Goal: Transaction & Acquisition: Purchase product/service

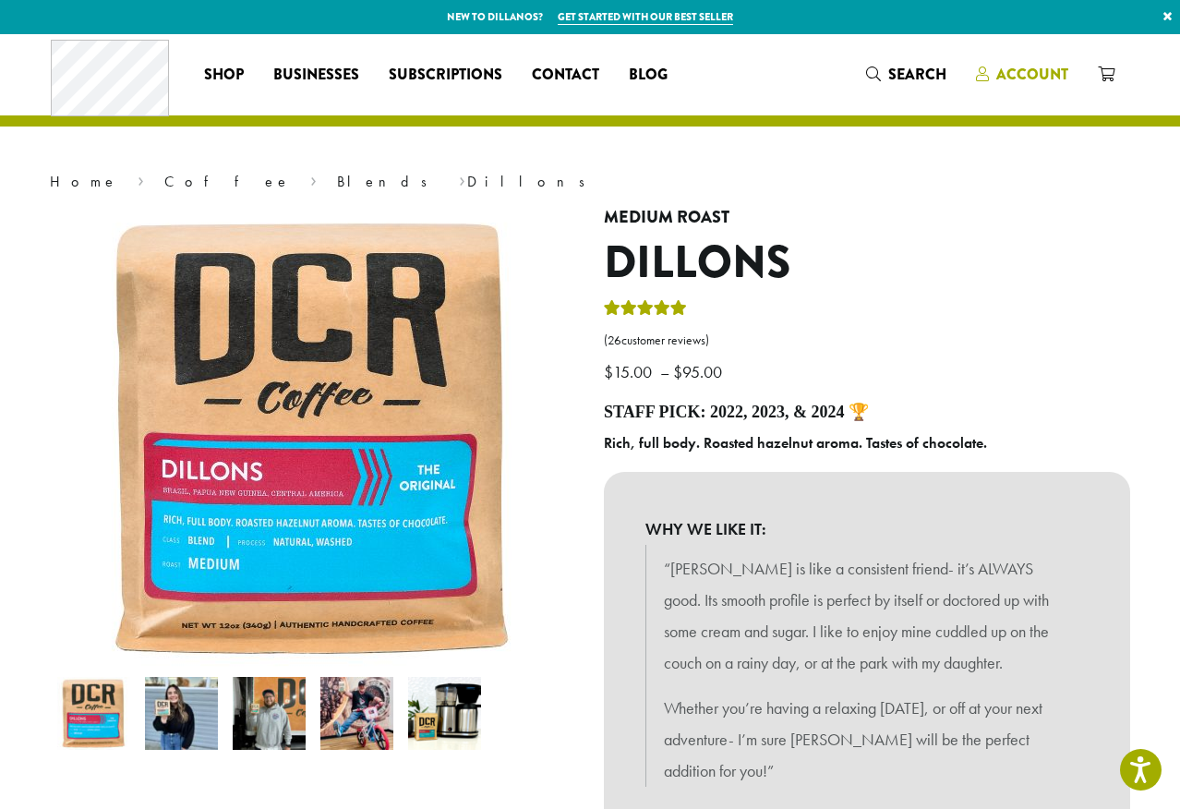
click at [1045, 70] on span "Account" at bounding box center [1032, 74] width 72 height 21
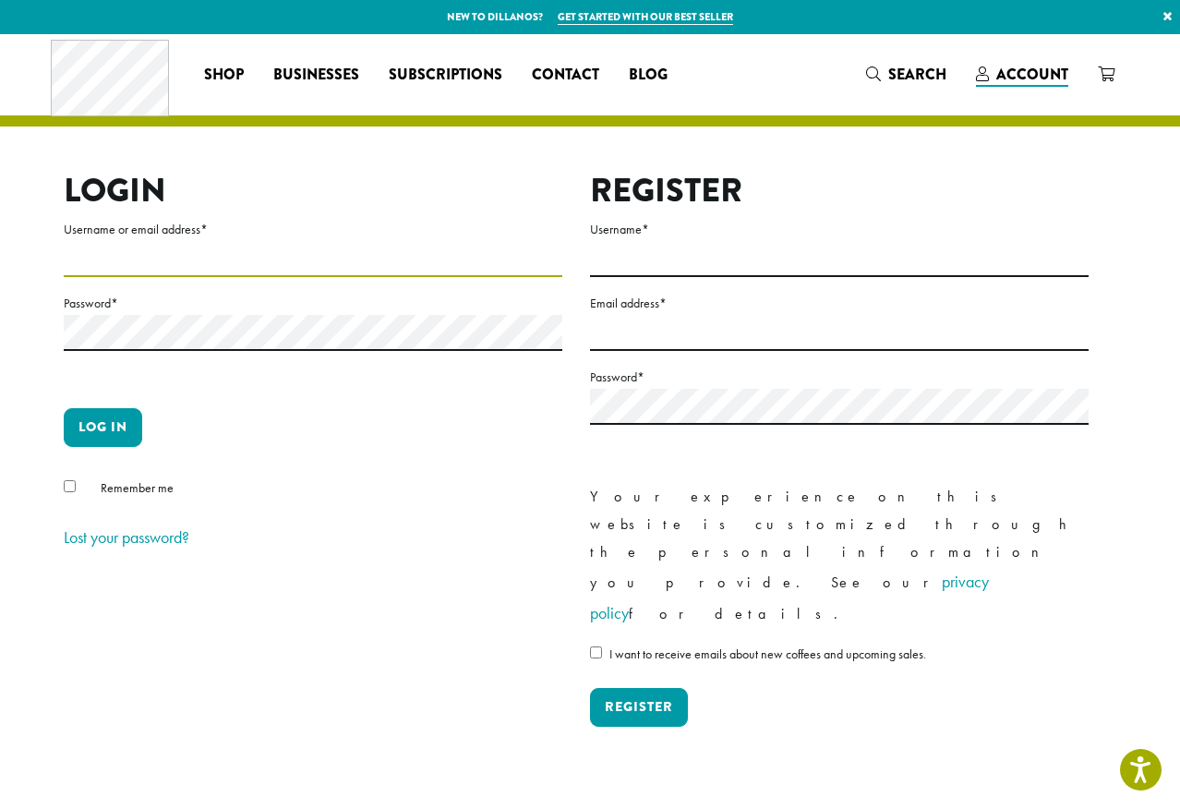
click at [467, 276] on input "Username or email address *" at bounding box center [313, 259] width 499 height 36
type input "**********"
click at [78, 437] on button "Log in" at bounding box center [103, 427] width 78 height 39
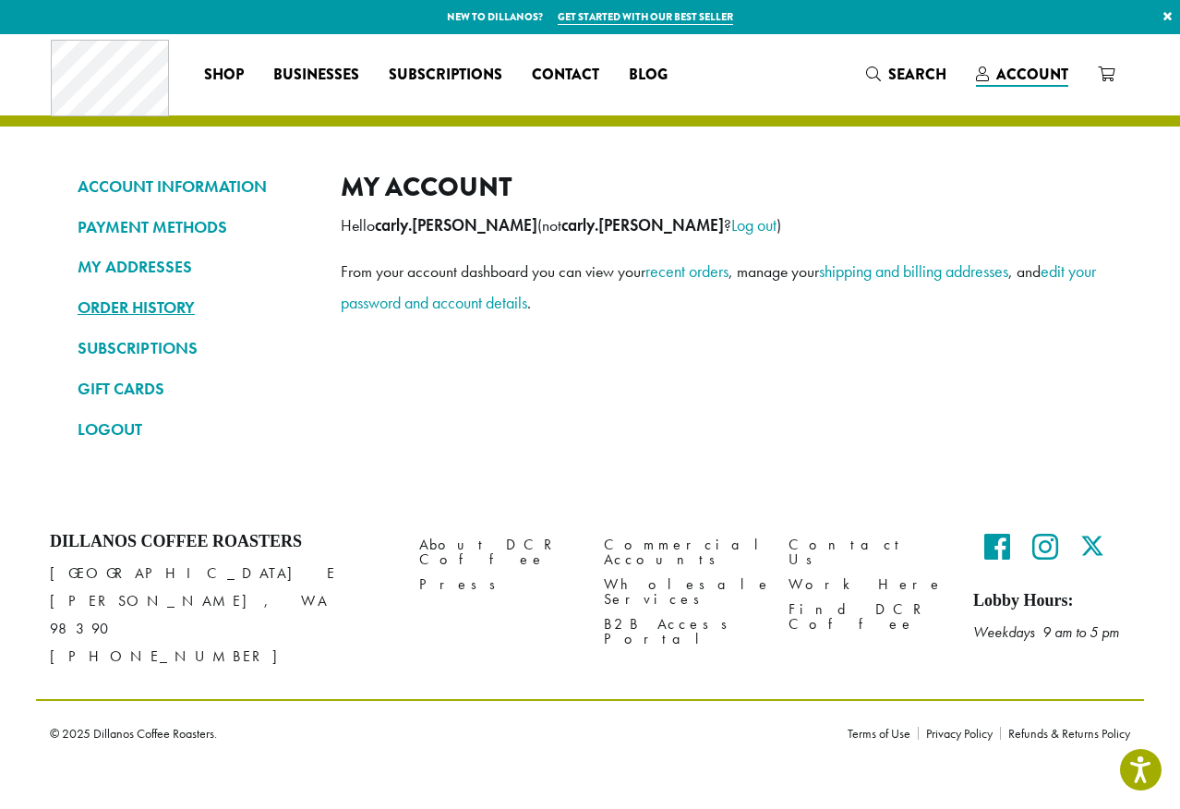
click at [118, 317] on link "ORDER HISTORY" at bounding box center [195, 307] width 235 height 31
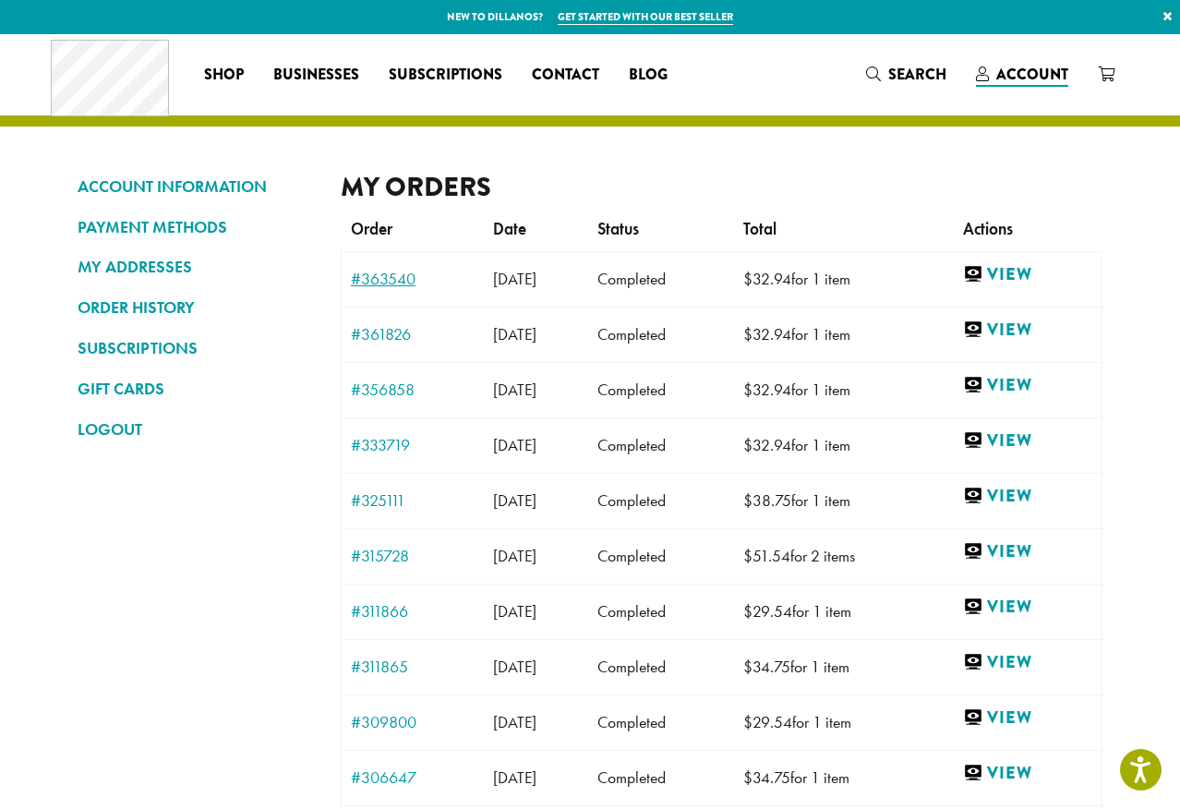
click at [378, 281] on link "#363540" at bounding box center [413, 279] width 124 height 17
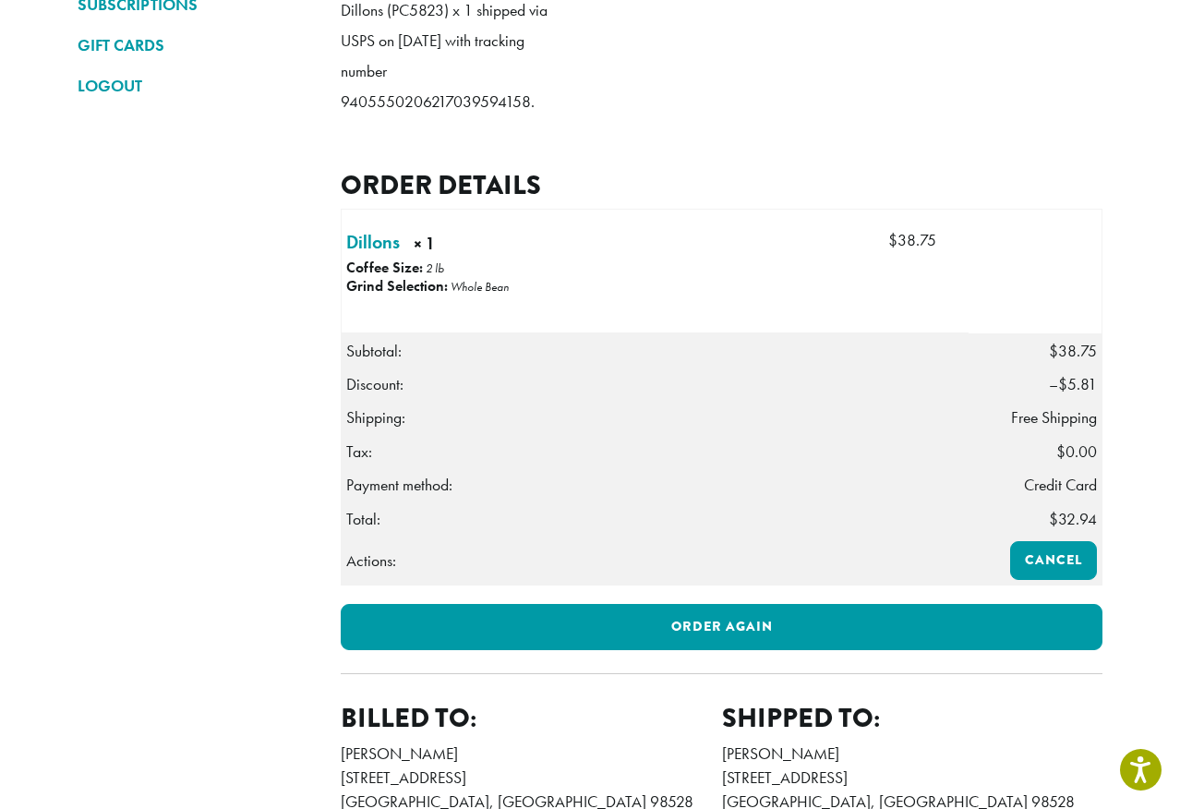
scroll to position [348, 0]
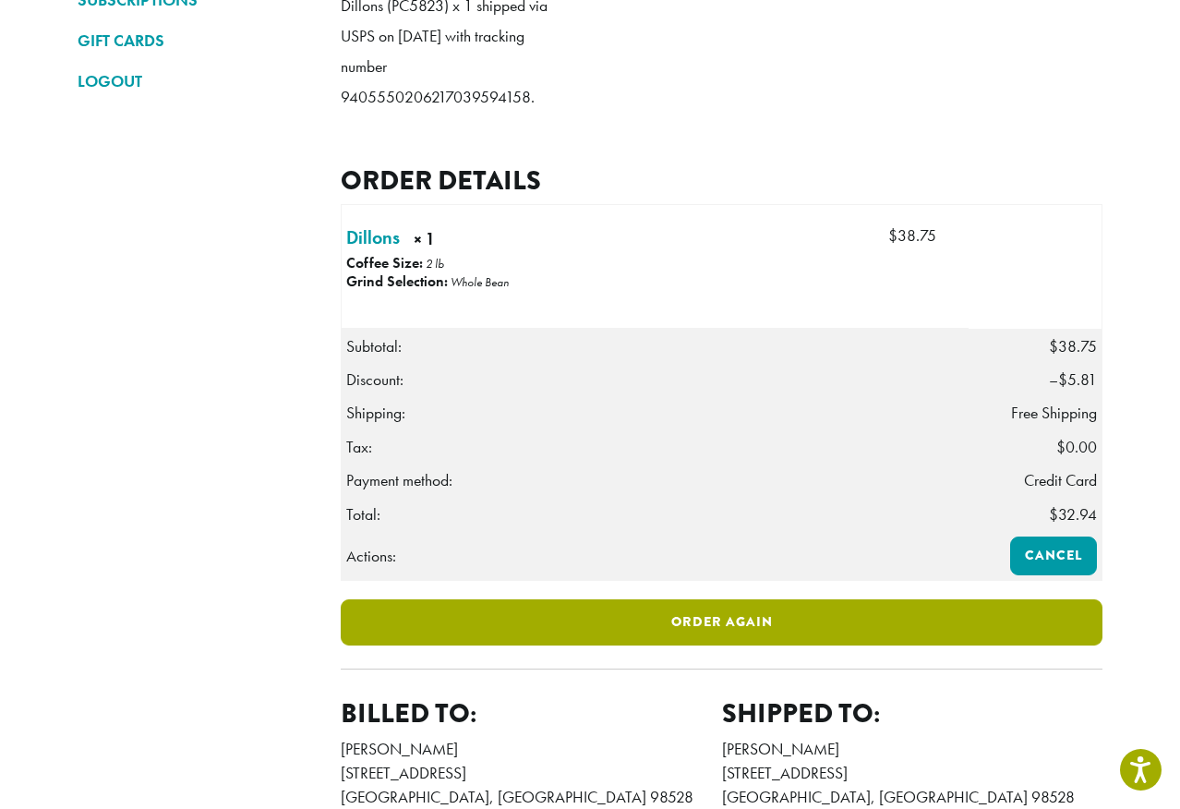
click at [511, 645] on link "Order again" at bounding box center [722, 622] width 762 height 46
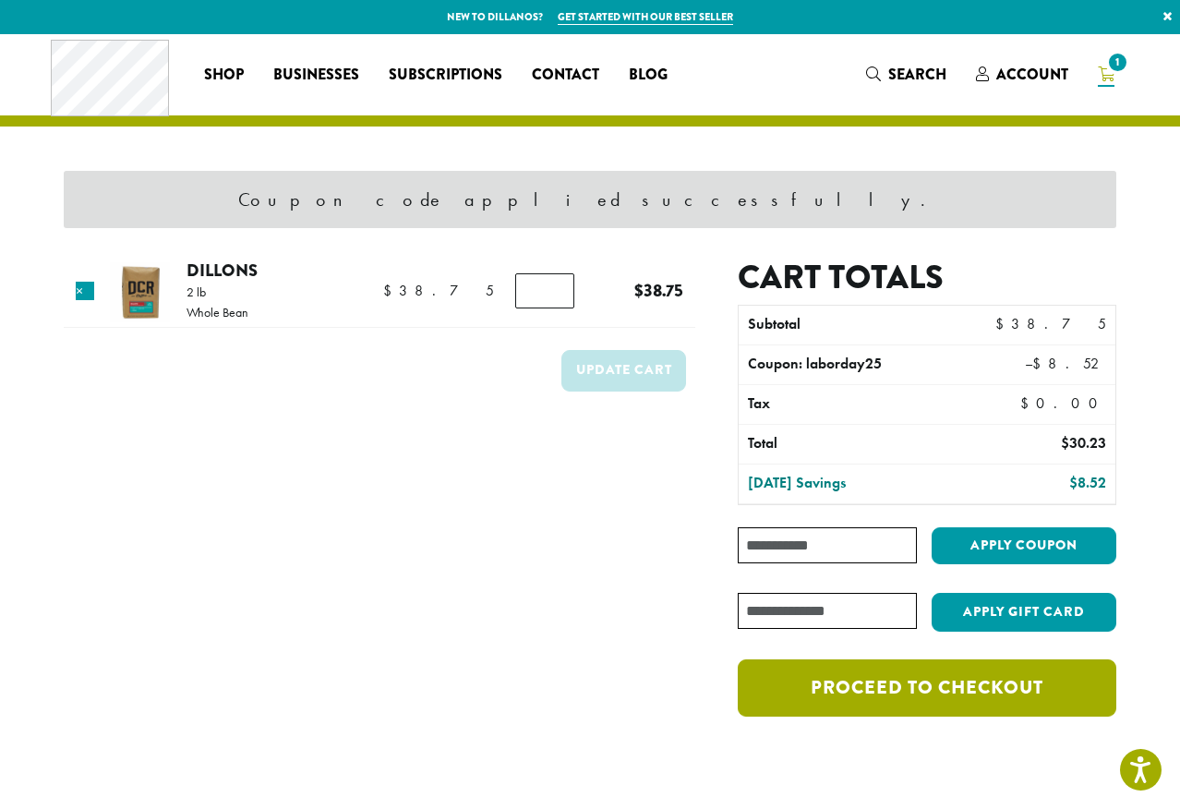
click at [928, 703] on link "Proceed to checkout" at bounding box center [927, 687] width 379 height 57
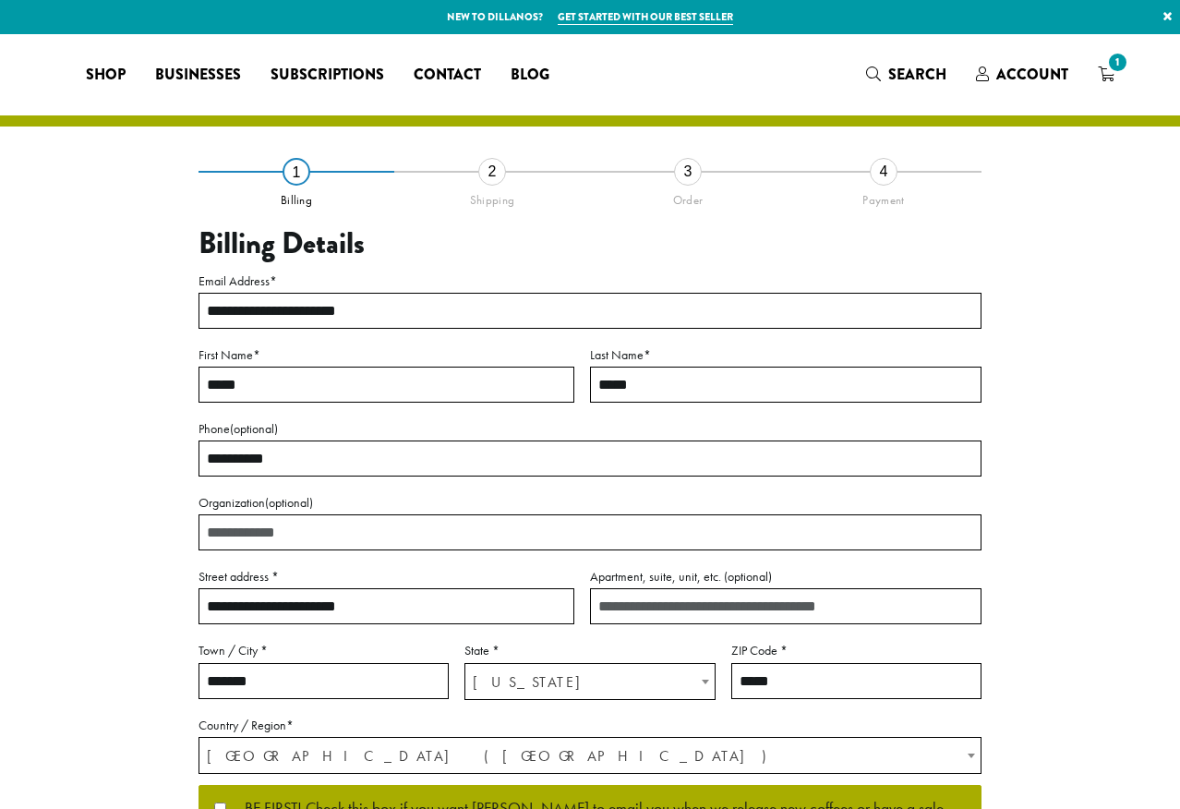
select select "**"
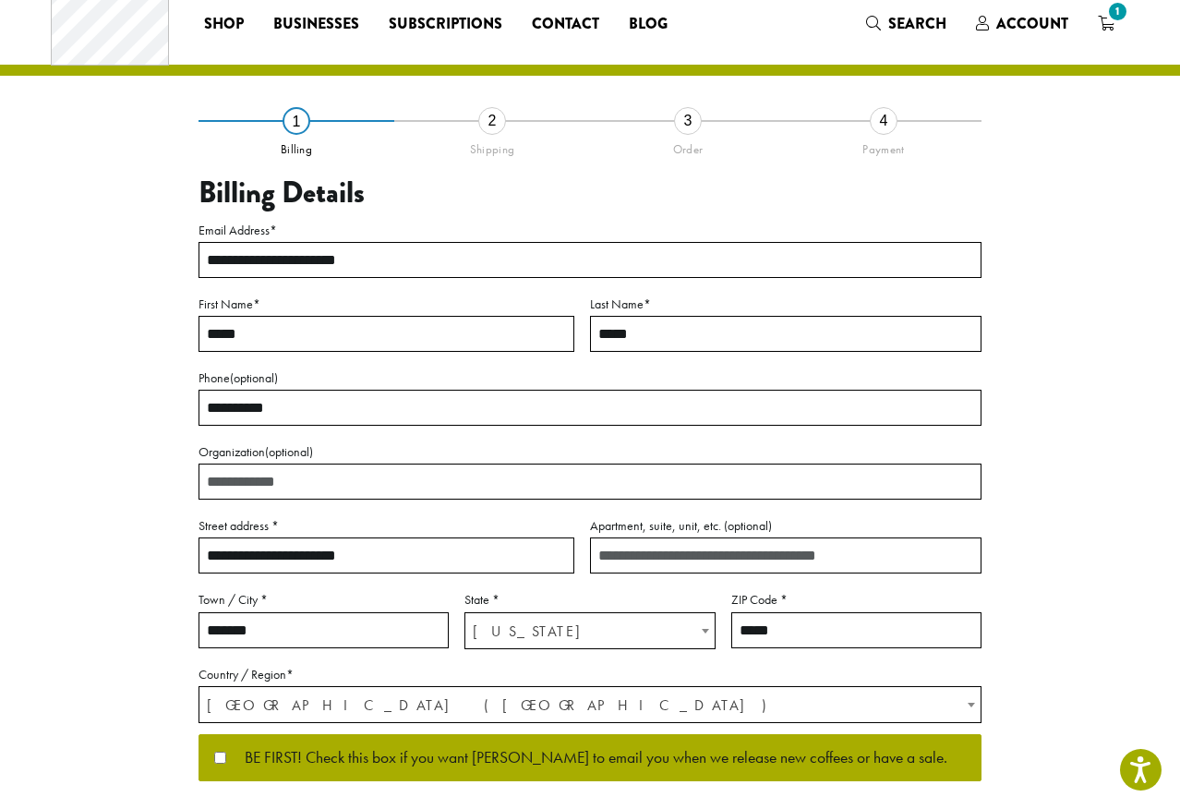
scroll to position [101, 0]
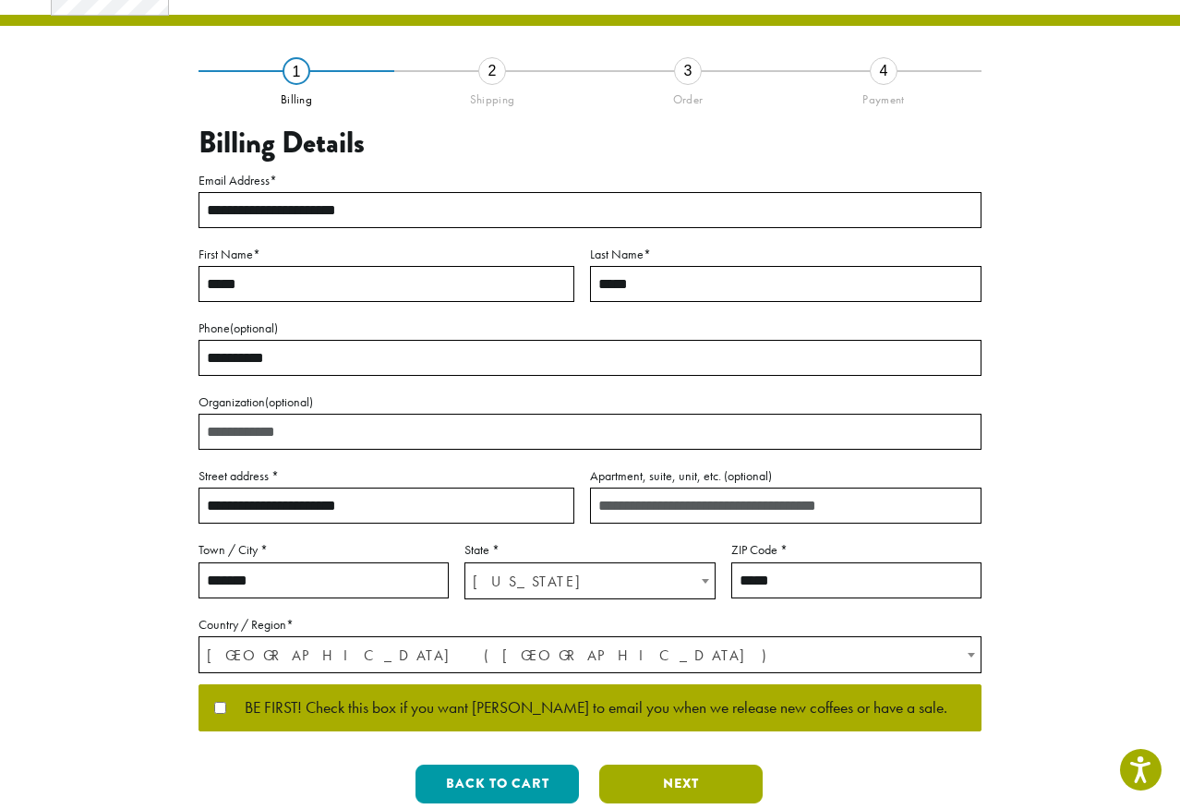
click at [678, 790] on button "Next" at bounding box center [680, 784] width 163 height 39
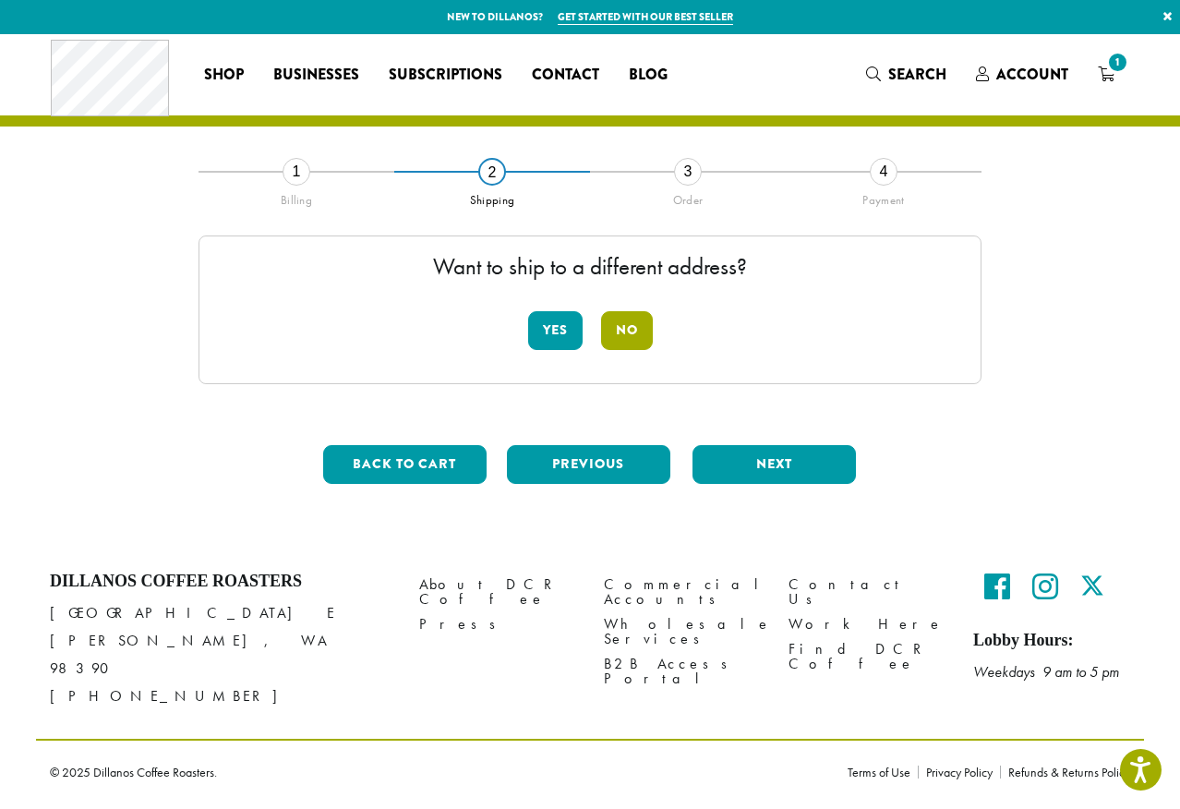
click at [635, 342] on button "No" at bounding box center [627, 330] width 52 height 39
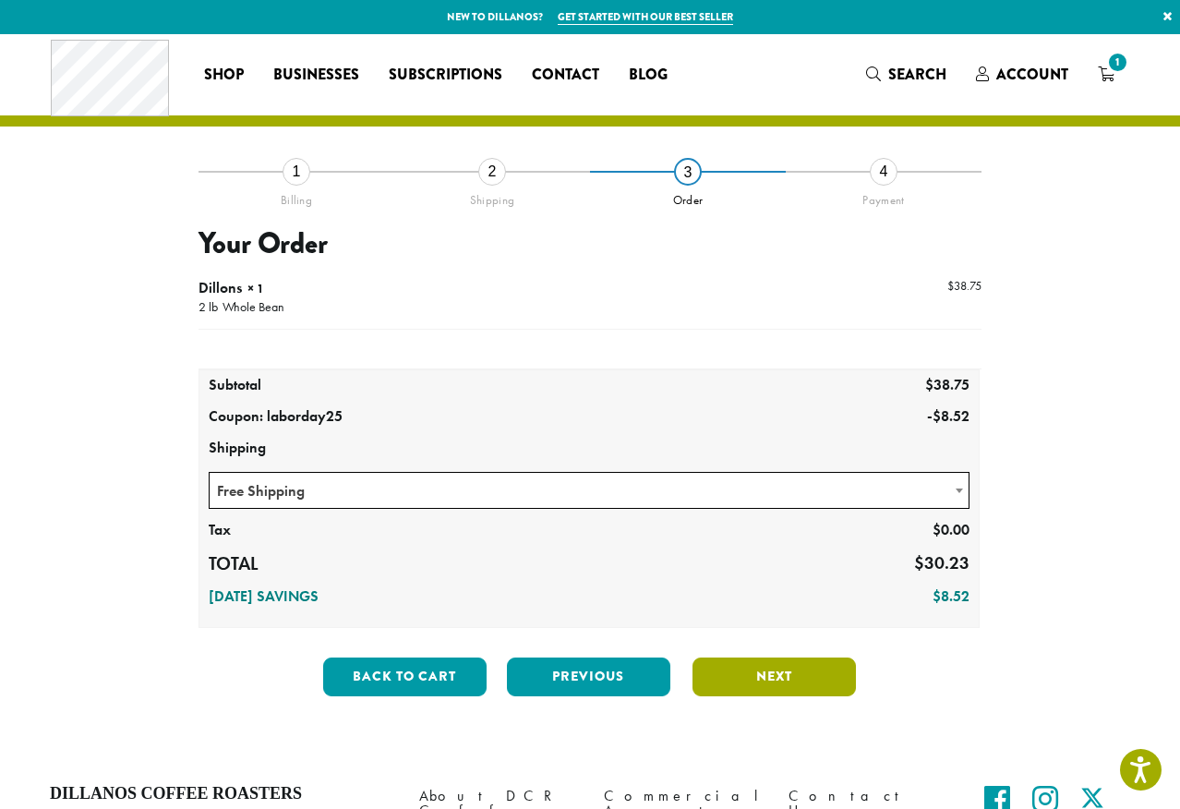
click at [756, 680] on button "Next" at bounding box center [774, 676] width 163 height 39
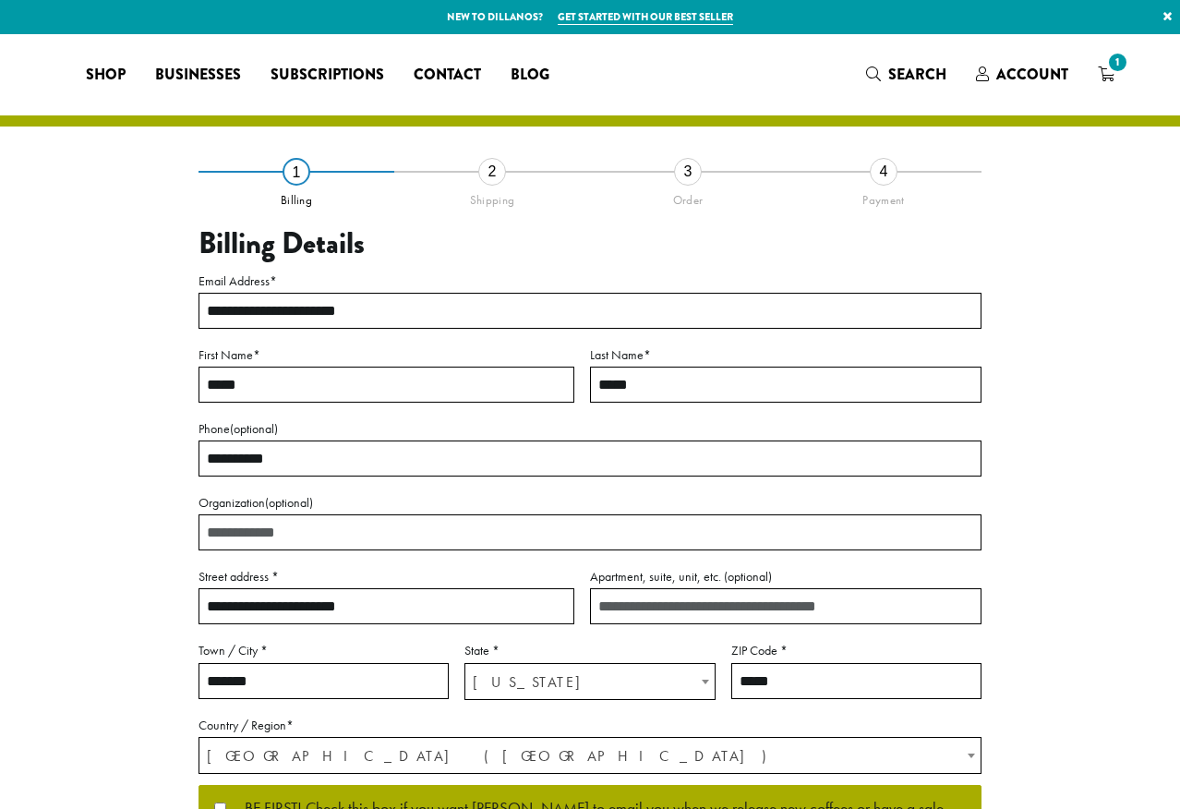
select select "**"
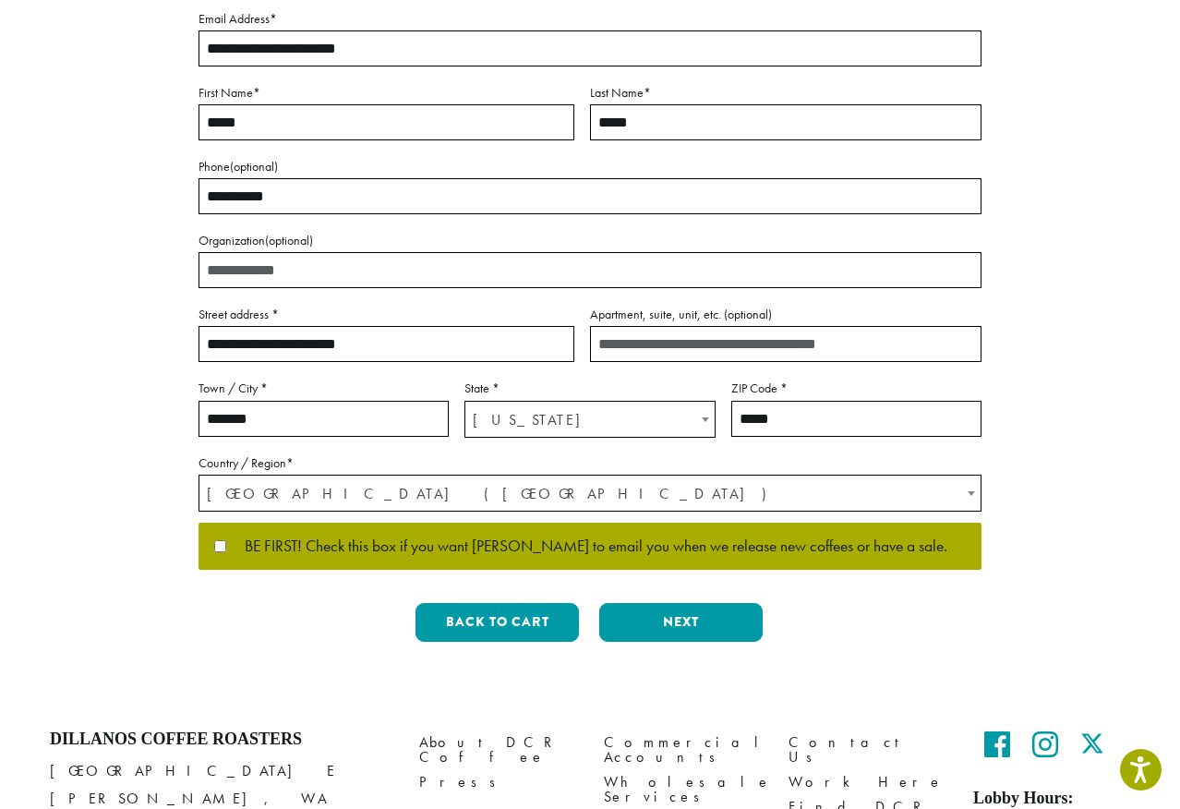
scroll to position [276, 0]
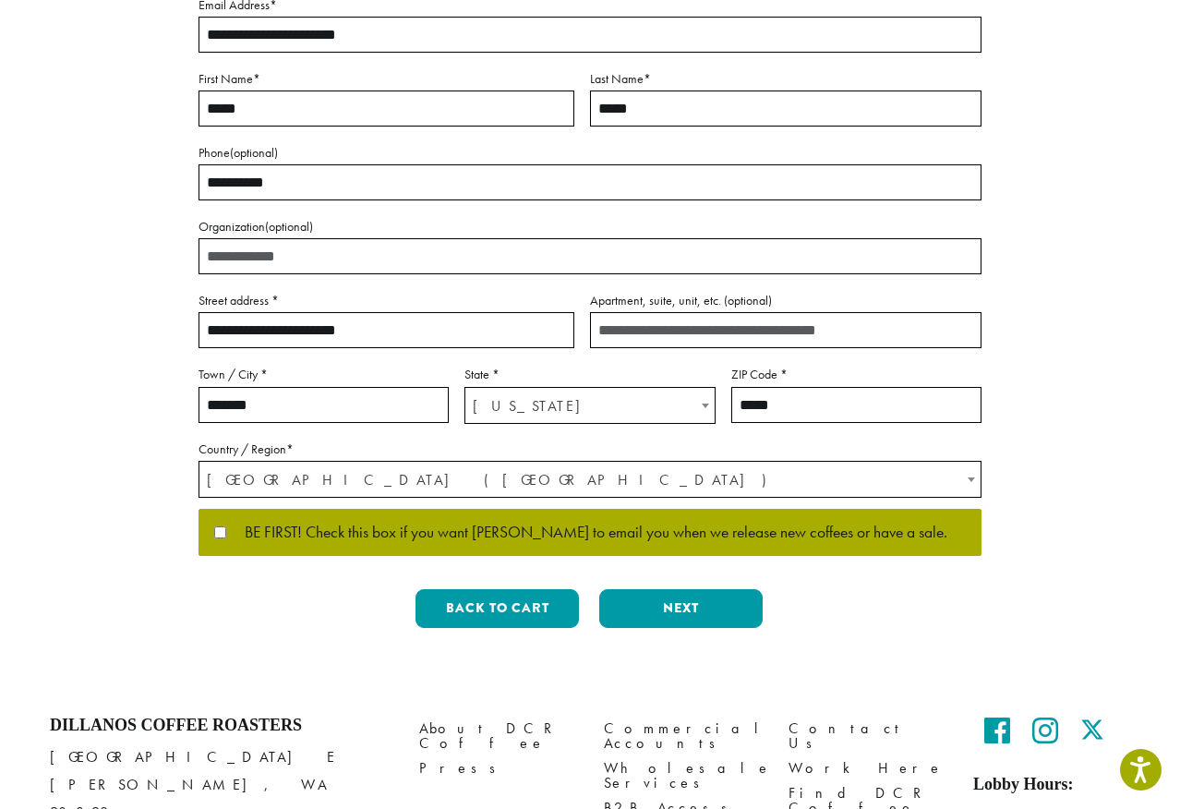
click at [645, 612] on button "Next" at bounding box center [680, 608] width 163 height 39
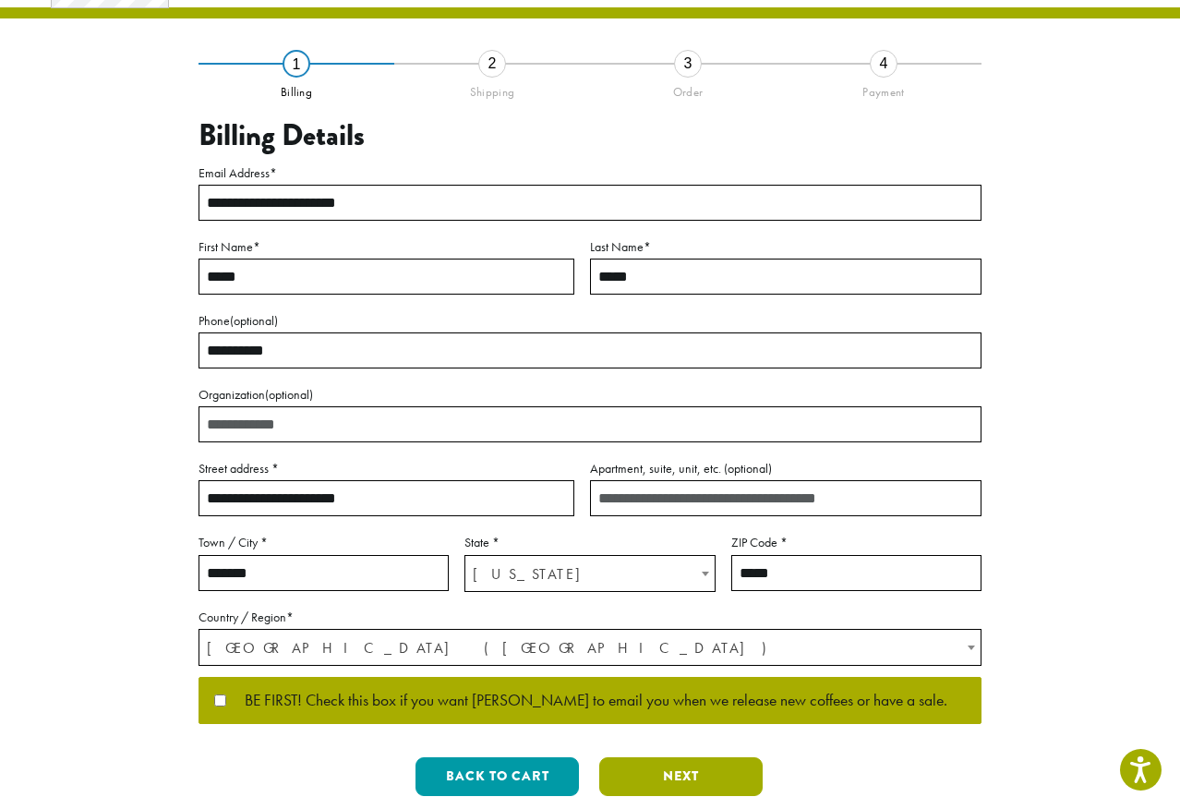
scroll to position [0, 0]
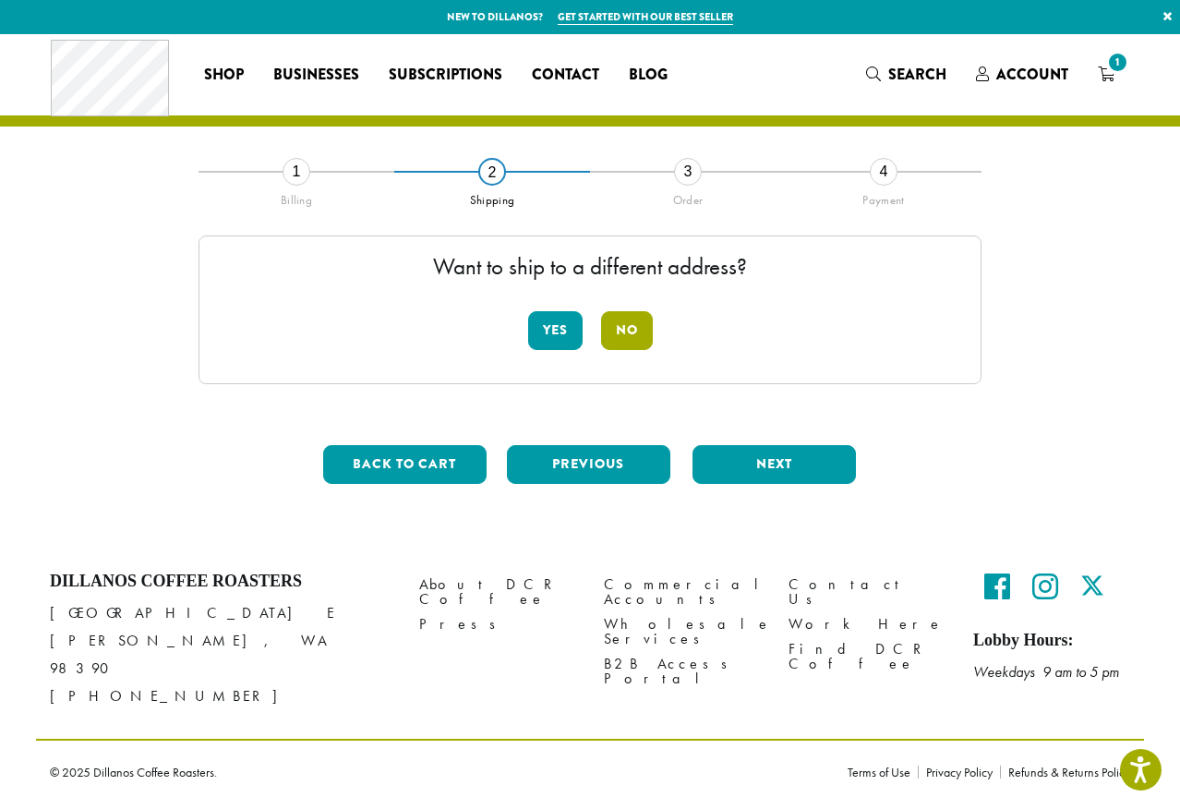
click at [609, 335] on button "No" at bounding box center [627, 330] width 52 height 39
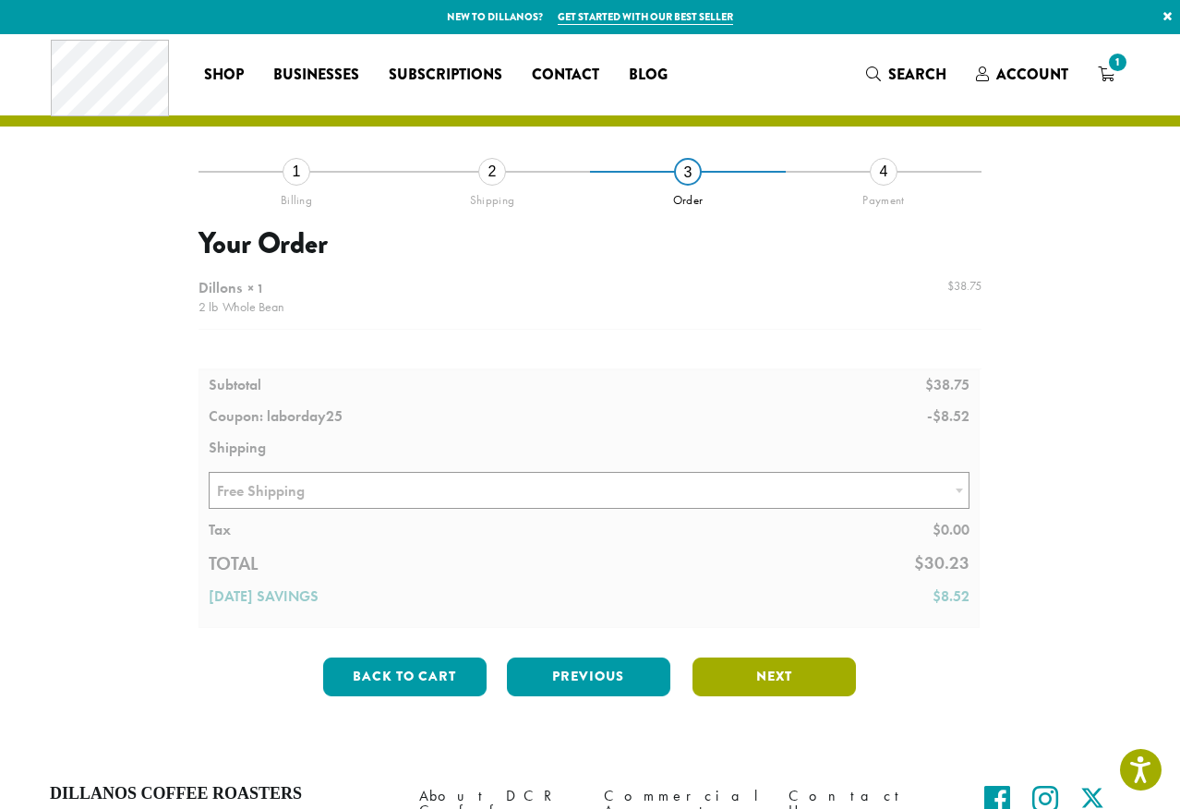
click at [759, 678] on button "Next" at bounding box center [774, 676] width 163 height 39
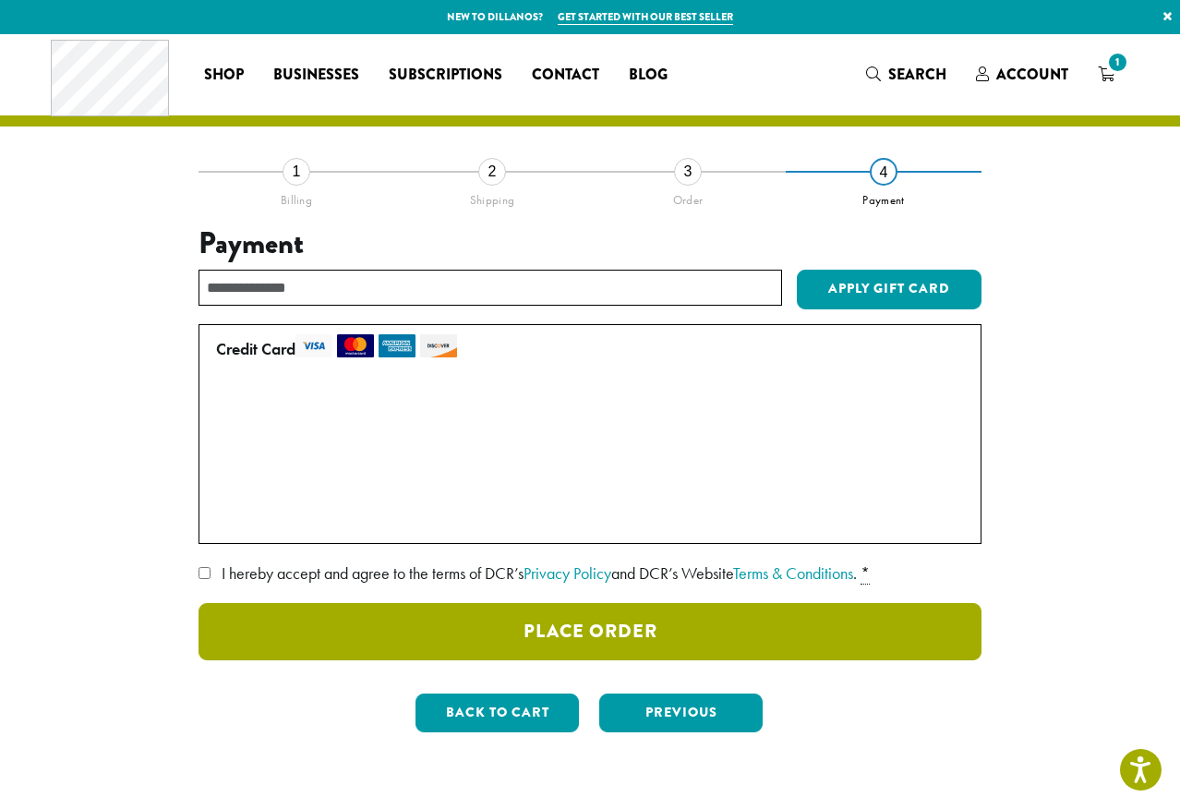
click at [582, 644] on button "Place Order" at bounding box center [590, 631] width 783 height 57
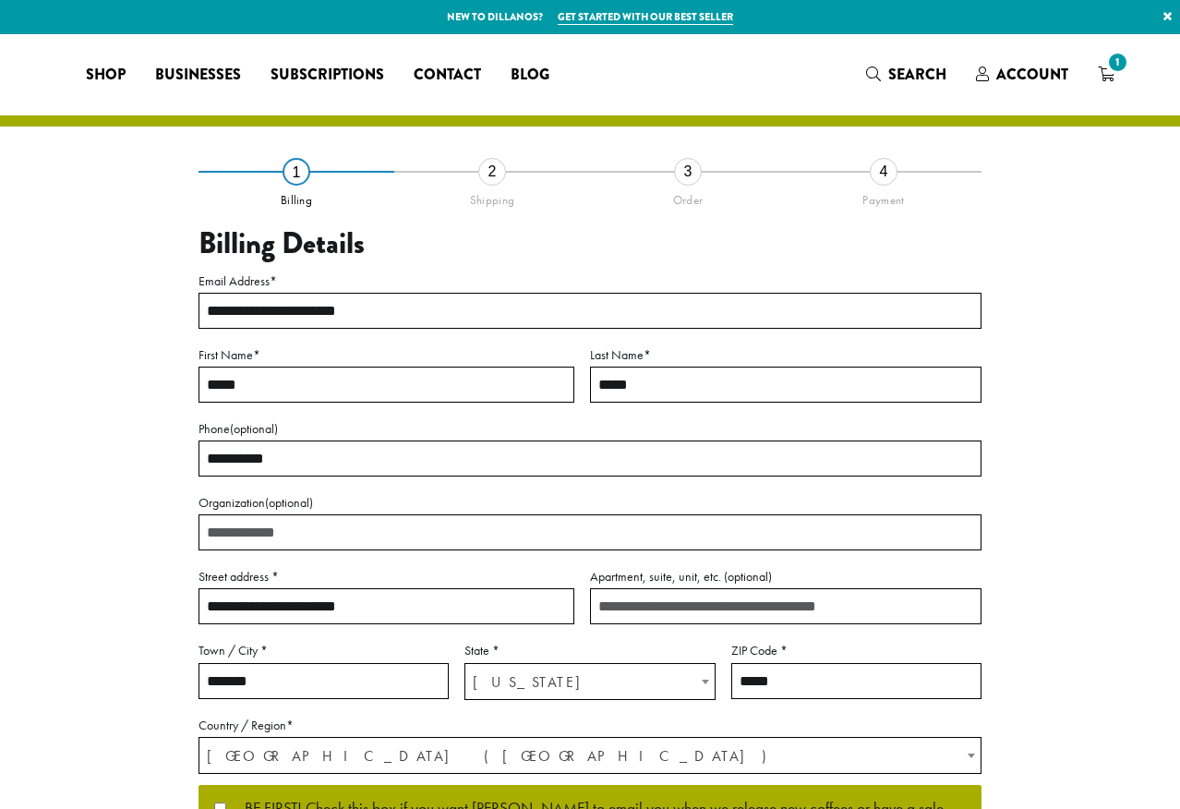
select select "**"
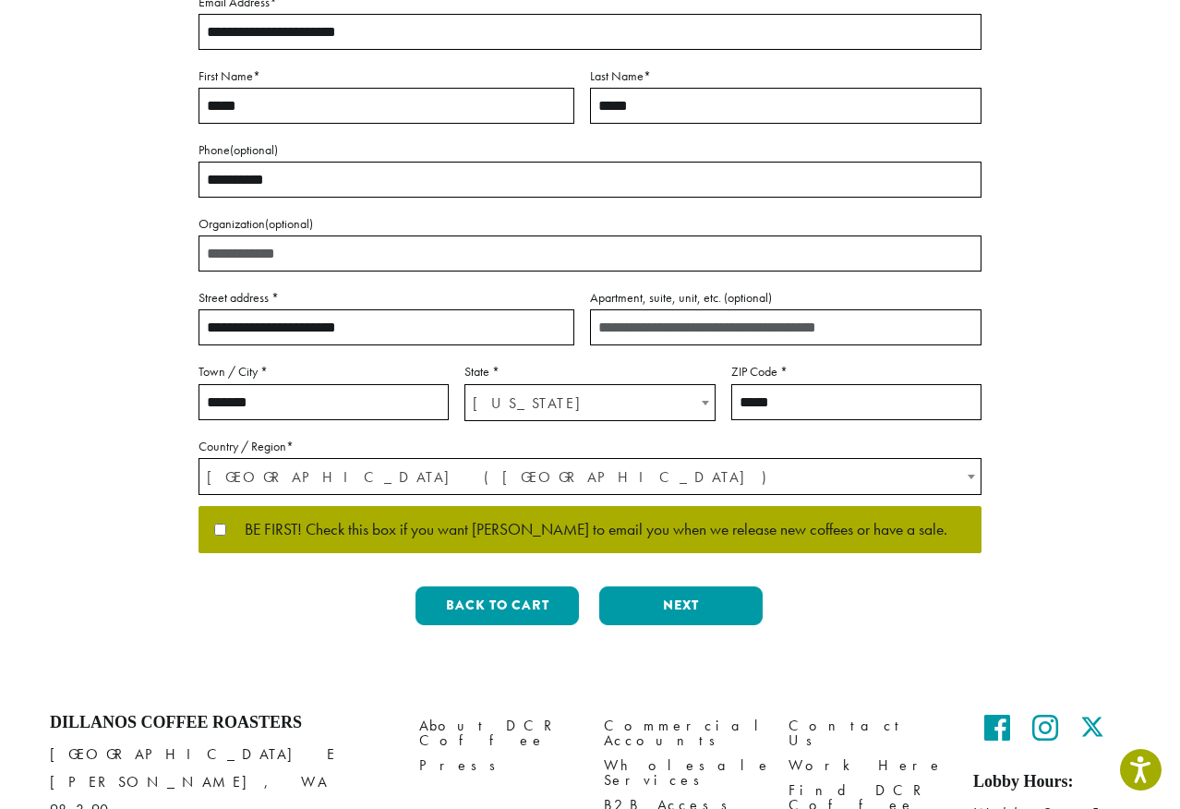
scroll to position [327, 0]
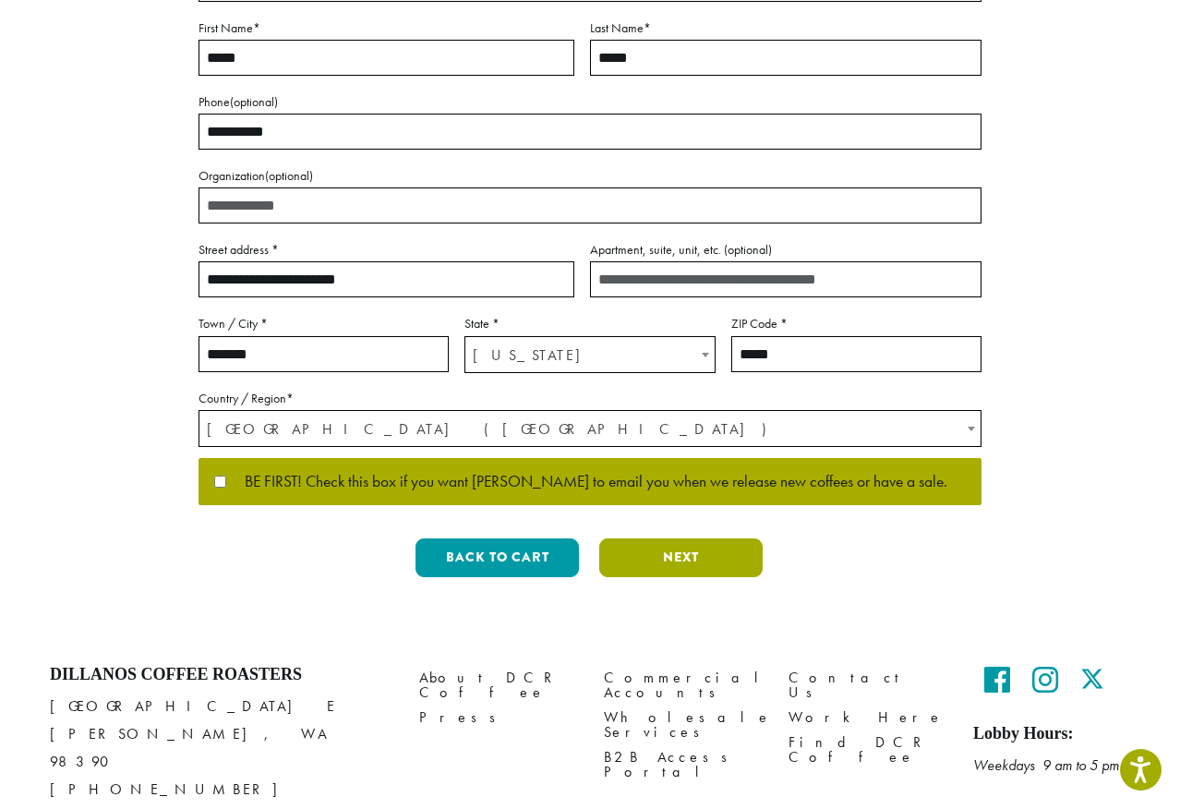
click at [695, 566] on button "Next" at bounding box center [680, 557] width 163 height 39
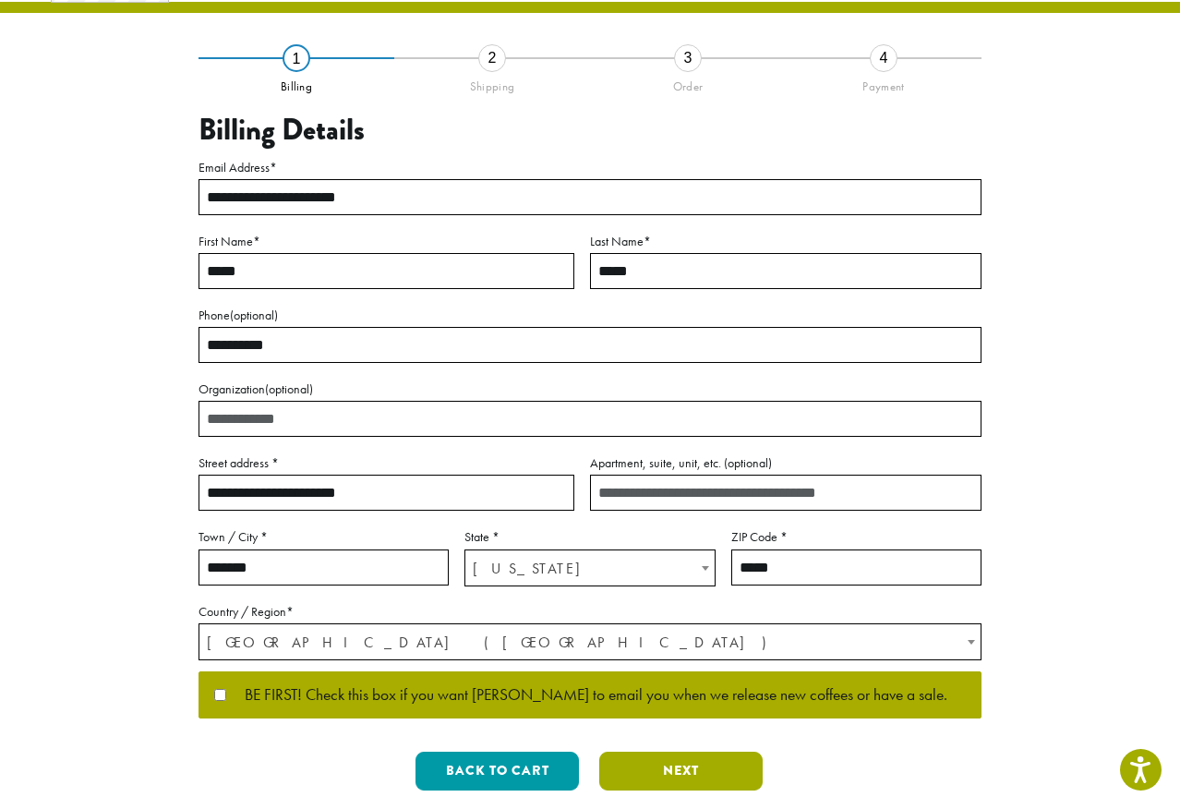
scroll to position [0, 0]
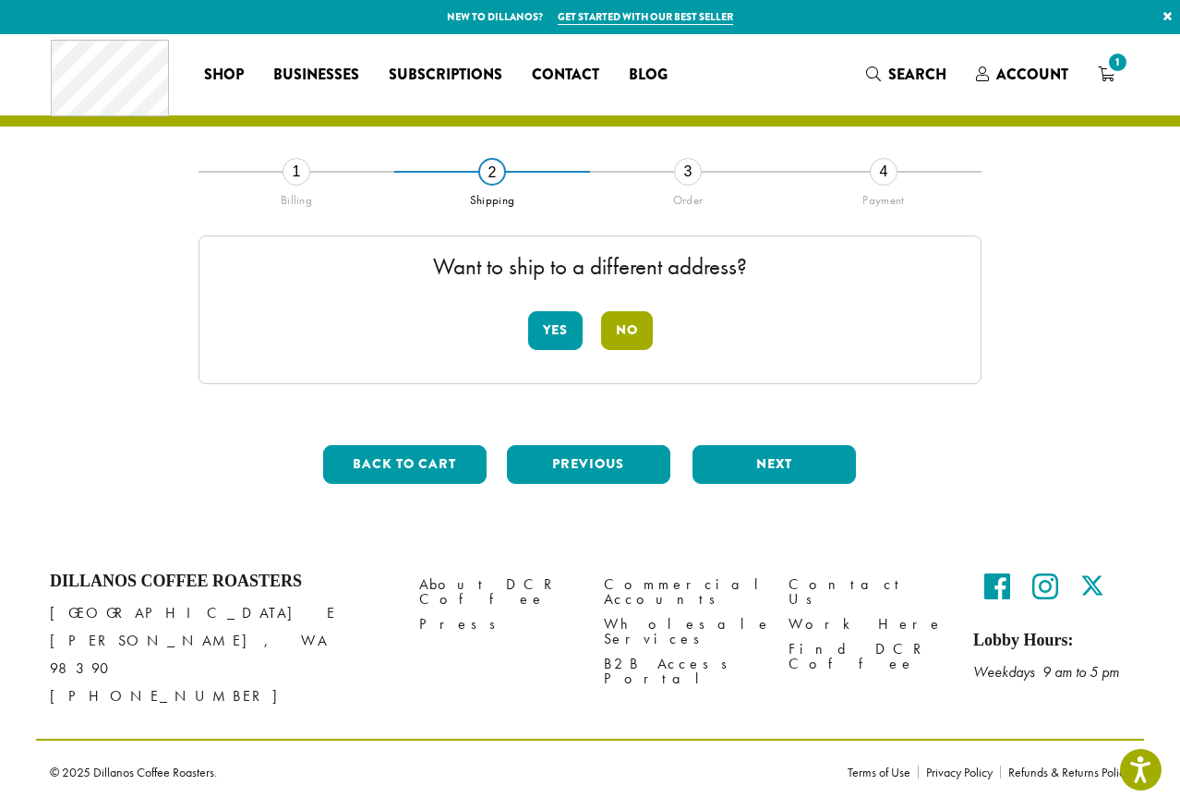
click at [640, 339] on button "No" at bounding box center [627, 330] width 52 height 39
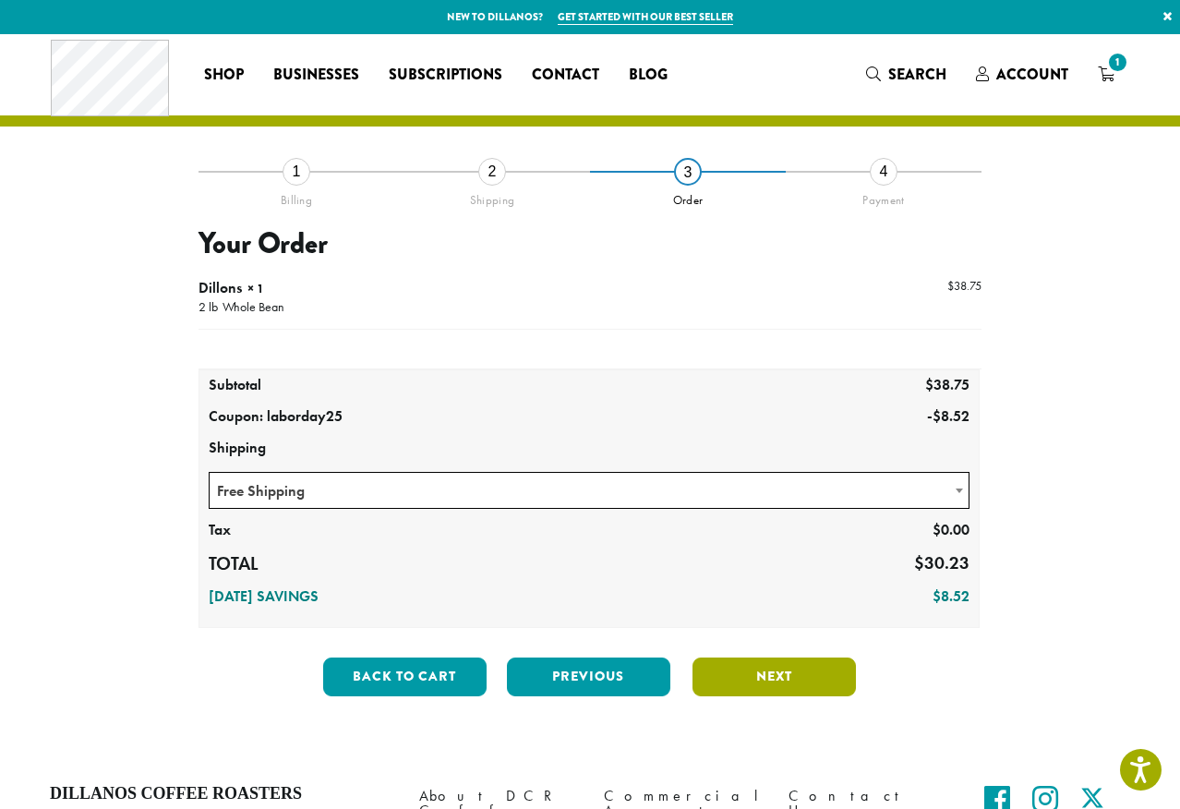
click at [739, 674] on button "Next" at bounding box center [774, 676] width 163 height 39
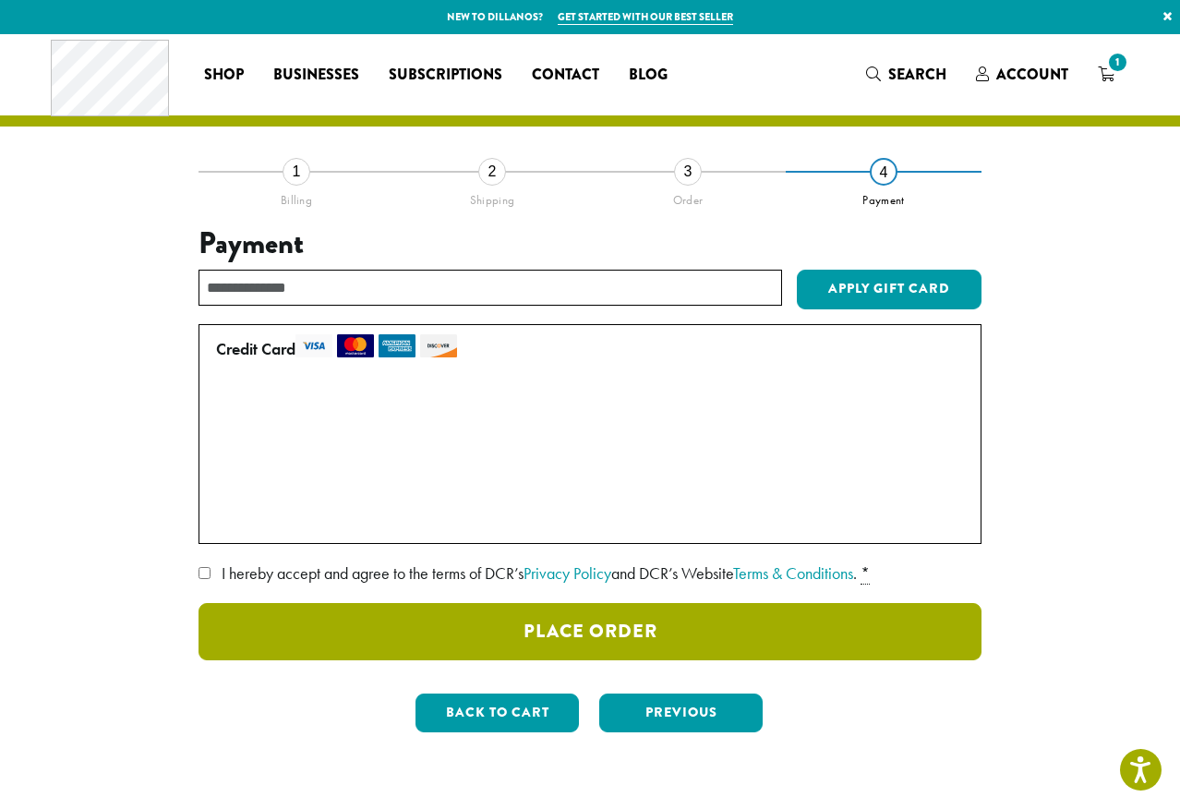
click at [368, 646] on button "Place Order" at bounding box center [590, 631] width 783 height 57
